Goal: Information Seeking & Learning: Learn about a topic

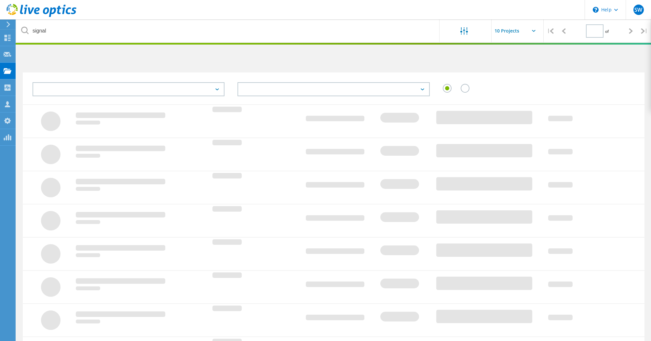
type input "1"
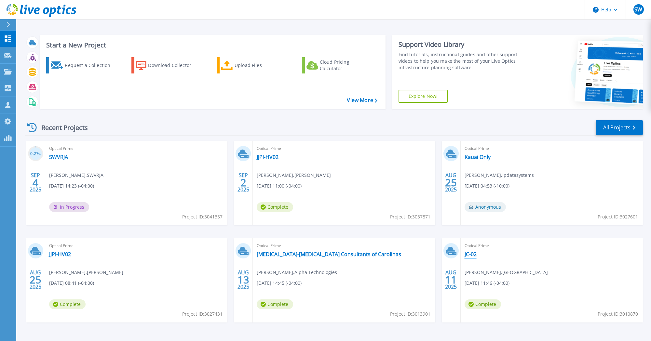
click at [472, 254] on link "JC-02" at bounding box center [471, 254] width 12 height 7
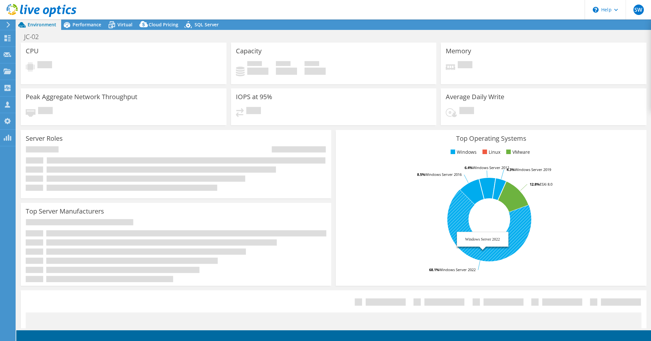
select select "USD"
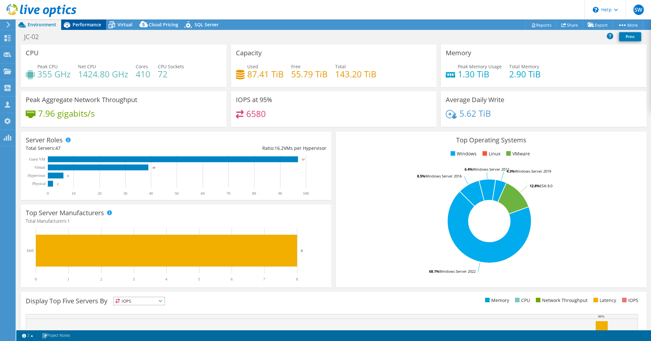
click at [82, 24] on span "Performance" at bounding box center [87, 24] width 29 height 6
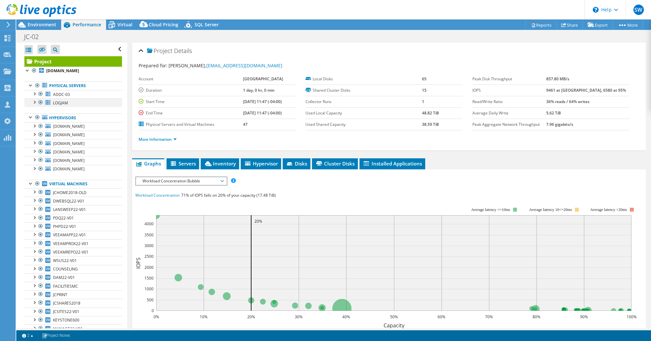
click at [35, 105] on div at bounding box center [34, 102] width 7 height 7
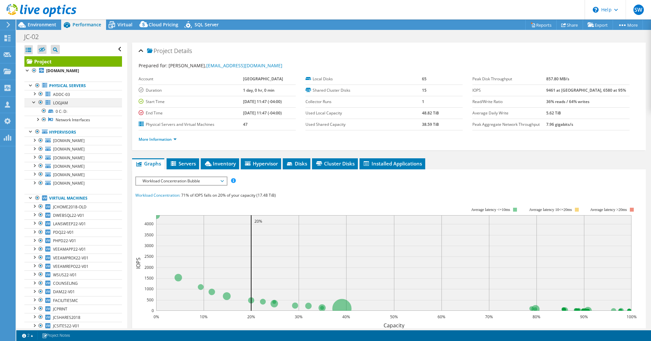
click at [35, 105] on div at bounding box center [34, 102] width 7 height 7
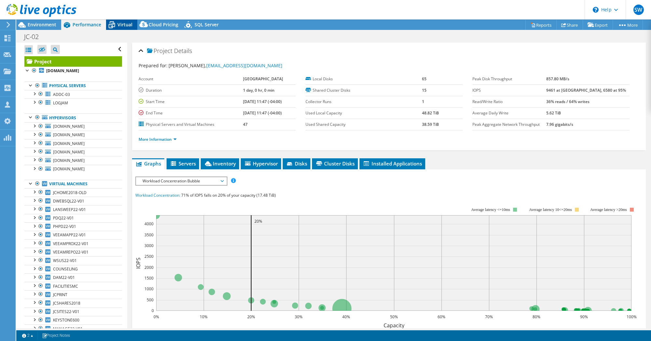
click at [122, 23] on span "Virtual" at bounding box center [124, 24] width 15 height 6
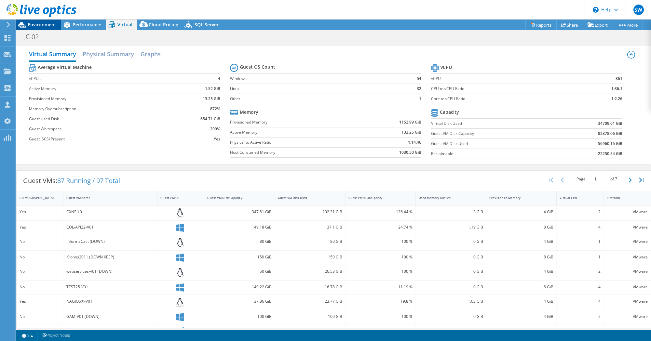
click at [48, 27] on span "Environment" at bounding box center [42, 24] width 29 height 6
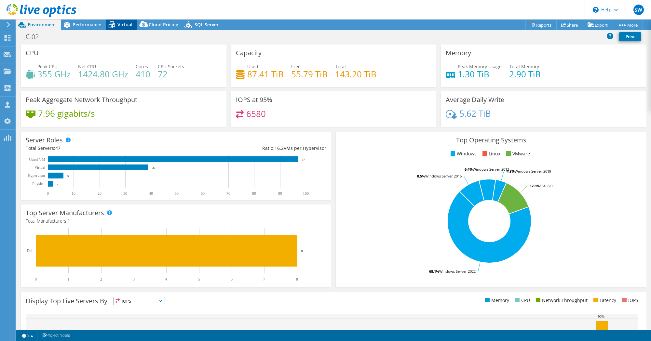
click at [114, 26] on icon at bounding box center [111, 24] width 11 height 11
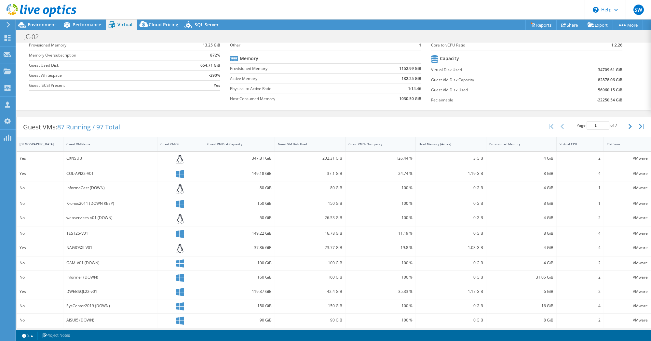
scroll to position [101, 0]
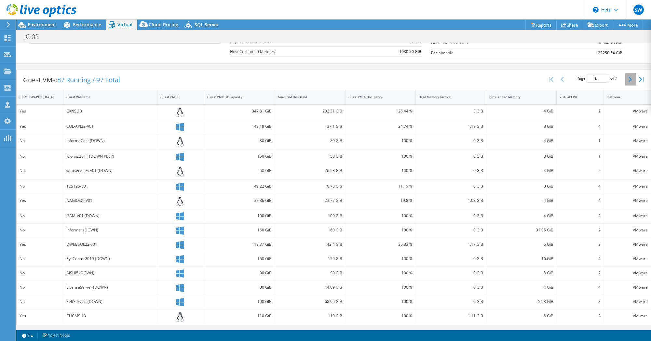
click at [630, 77] on icon "button" at bounding box center [630, 79] width 3 height 5
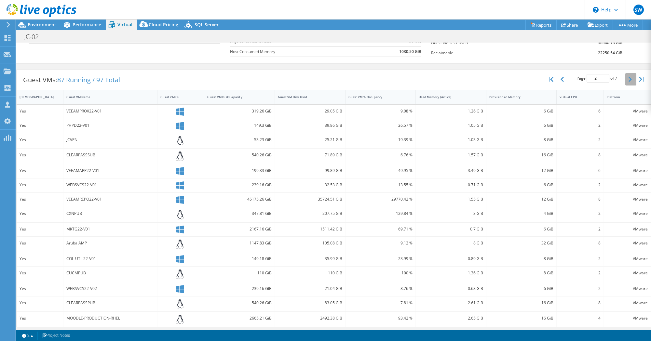
click at [630, 77] on icon "button" at bounding box center [630, 79] width 3 height 5
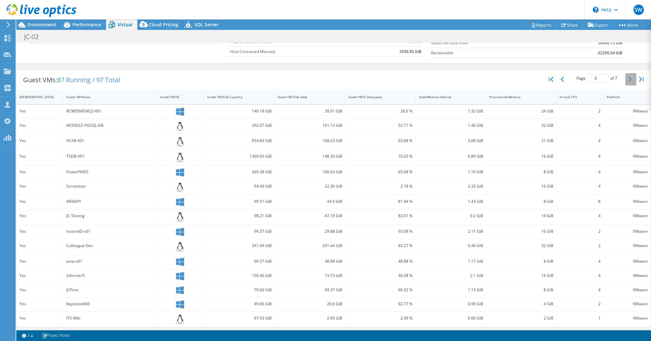
click at [630, 77] on icon "button" at bounding box center [630, 79] width 3 height 5
click at [630, 77] on button "button" at bounding box center [630, 81] width 11 height 12
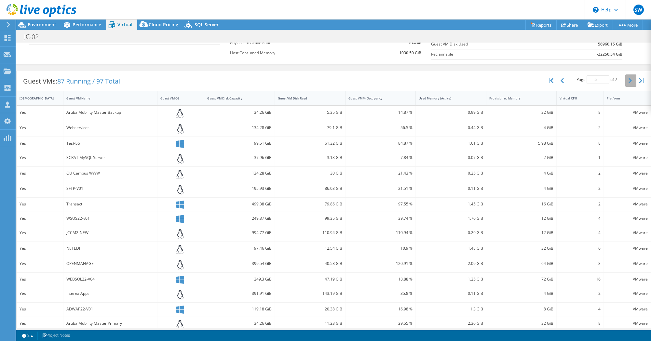
click at [630, 77] on button "button" at bounding box center [630, 81] width 11 height 12
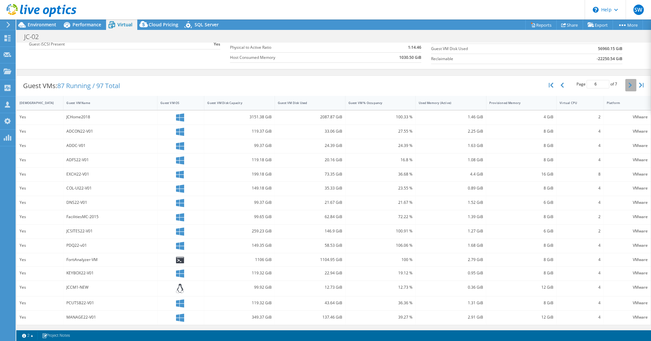
click at [630, 77] on div "Page 6 of 7 5 rows 10 rows 20 rows 25 rows 50 rows 100 rows" at bounding box center [597, 85] width 108 height 19
click at [553, 87] on icon "button" at bounding box center [551, 85] width 5 height 5
type input "1"
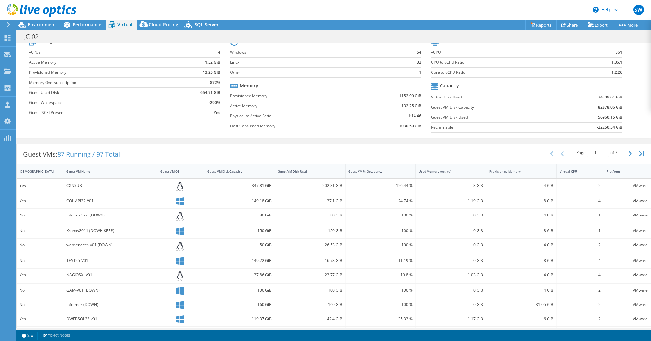
scroll to position [0, 0]
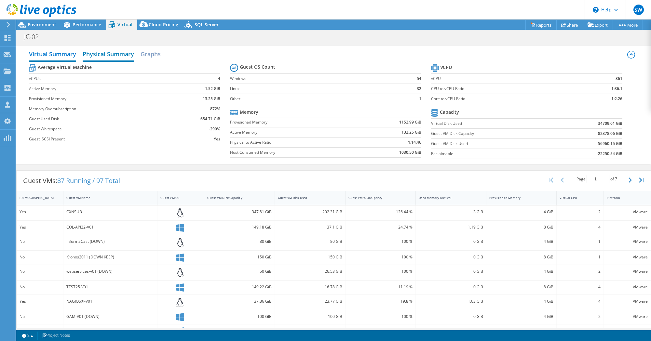
click at [115, 53] on h2 "Physical Summary" at bounding box center [108, 55] width 51 height 14
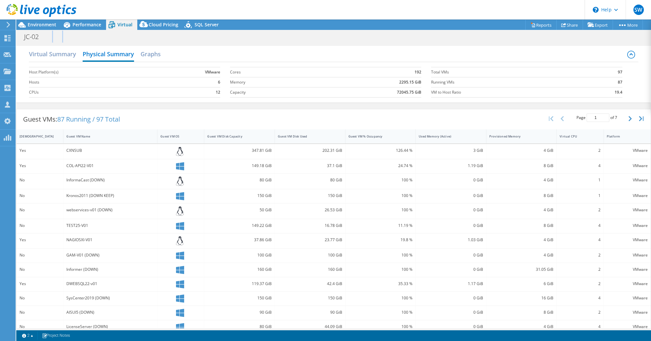
drag, startPoint x: 44, startPoint y: 54, endPoint x: 51, endPoint y: 36, distance: 18.7
click at [51, 43] on div "CPU Peak CPU 355 GHz Net CPU 1424.80 GHz Cores 410 CPU Sockets 72 Capacity Used…" at bounding box center [333, 186] width 635 height 286
click at [273, 47] on div "Virtual Summary Physical Summary Graphs Host Platform(s) VMware Hosts 6 CPUs 12…" at bounding box center [333, 74] width 635 height 57
click at [45, 23] on span "Environment" at bounding box center [42, 24] width 29 height 6
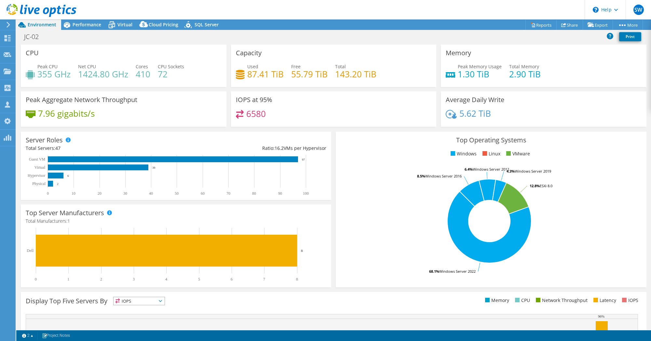
select select "USD"
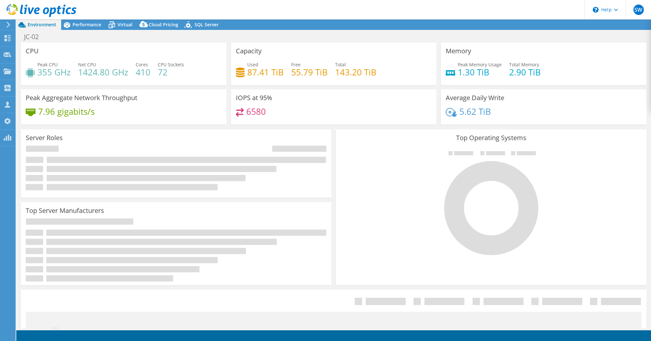
select select "USD"
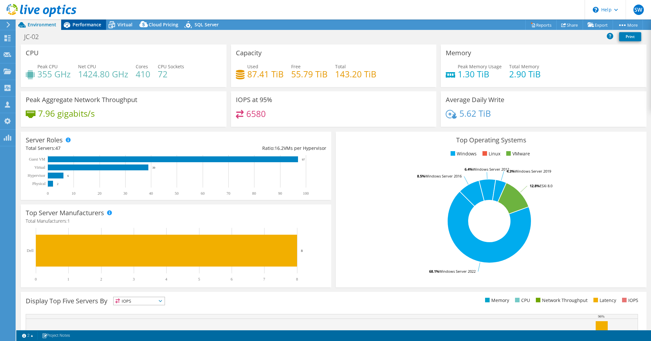
click at [98, 24] on span "Performance" at bounding box center [87, 24] width 29 height 6
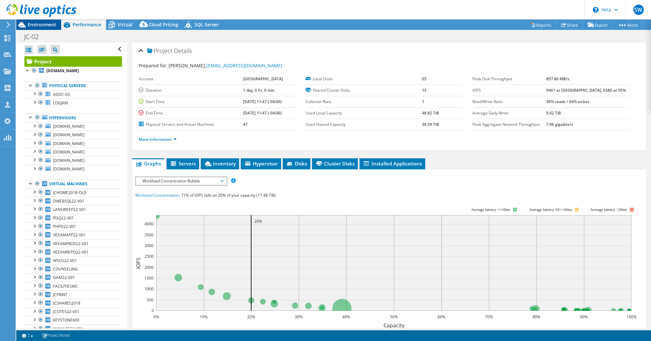
click at [40, 25] on span "Environment" at bounding box center [42, 24] width 29 height 6
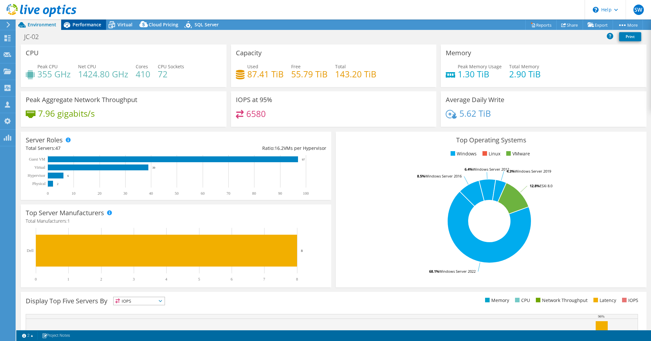
click at [89, 26] on span "Performance" at bounding box center [87, 24] width 29 height 6
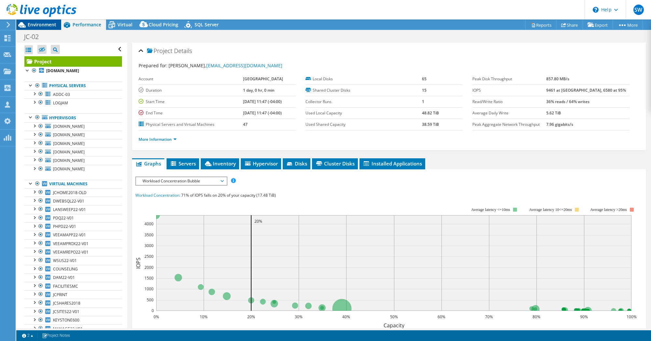
click at [42, 23] on span "Environment" at bounding box center [42, 24] width 29 height 6
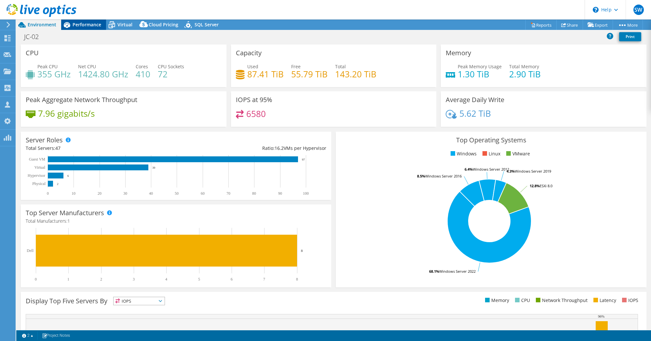
click at [84, 25] on span "Performance" at bounding box center [87, 24] width 29 height 6
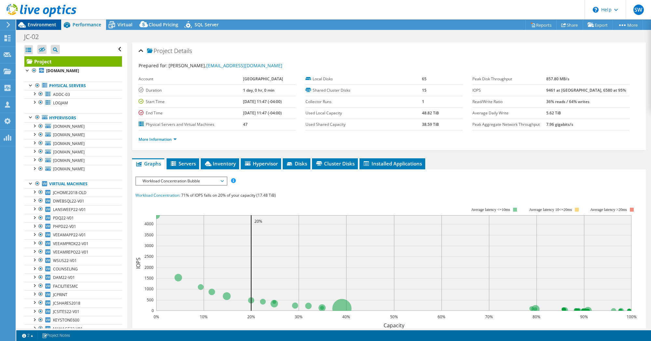
click at [49, 27] on span "Environment" at bounding box center [42, 24] width 29 height 6
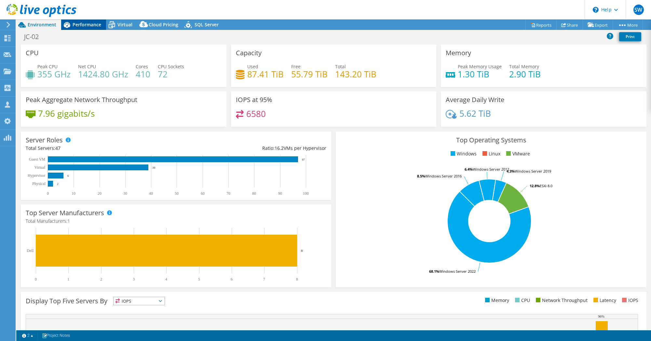
click at [68, 25] on icon at bounding box center [67, 25] width 7 height 6
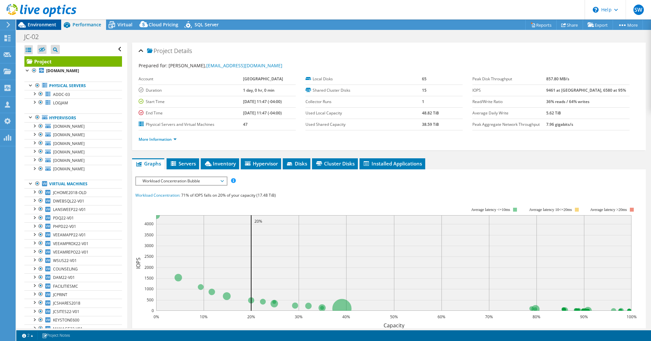
click at [49, 29] on div "Environment" at bounding box center [38, 25] width 45 height 10
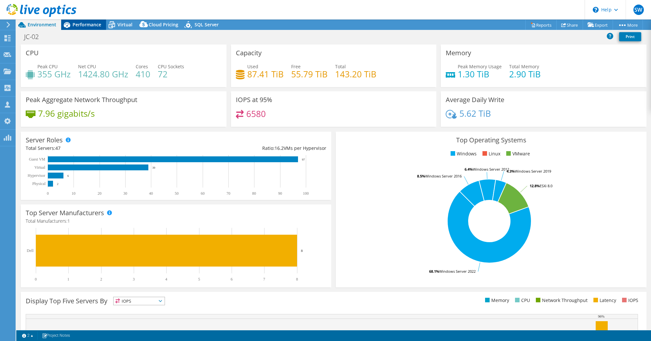
click at [65, 28] on icon at bounding box center [66, 24] width 11 height 11
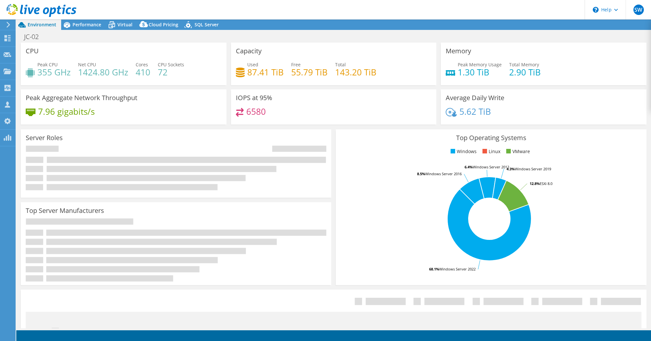
select select "USD"
